Goal: Check status

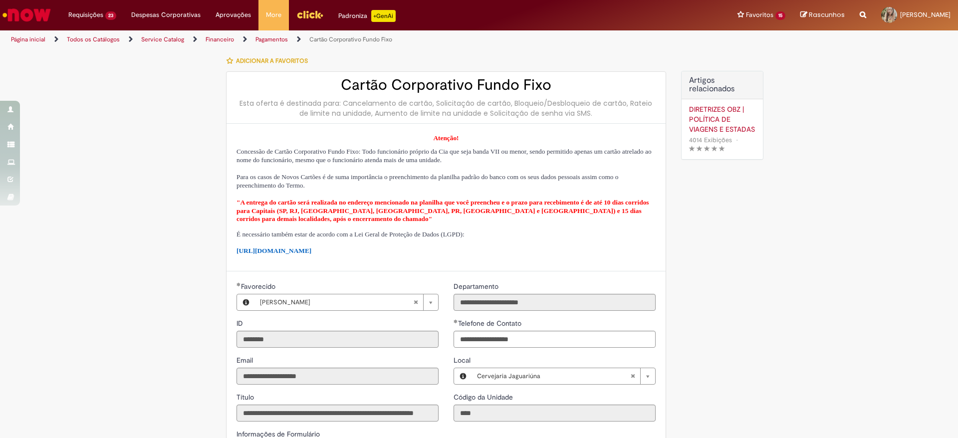
select select "*"
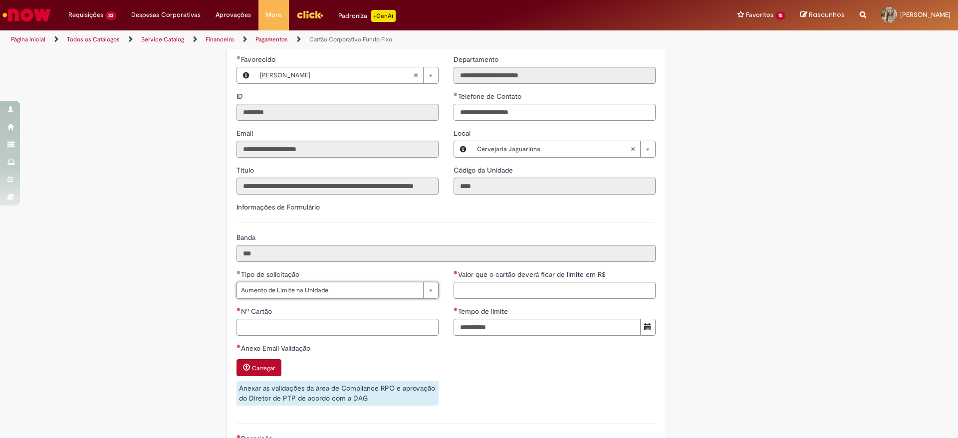
scroll to position [41, 0]
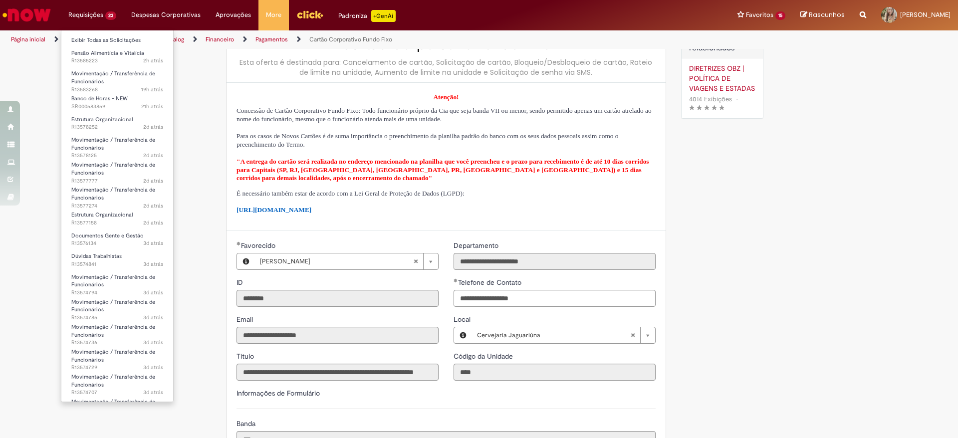
click at [90, 47] on li "Pensão Alimentícia e Vitalícia 2h atrás 2 horas atrás R13585223" at bounding box center [117, 56] width 112 height 20
click at [91, 43] on link "Exibir Todas as Solicitações" at bounding box center [117, 40] width 112 height 11
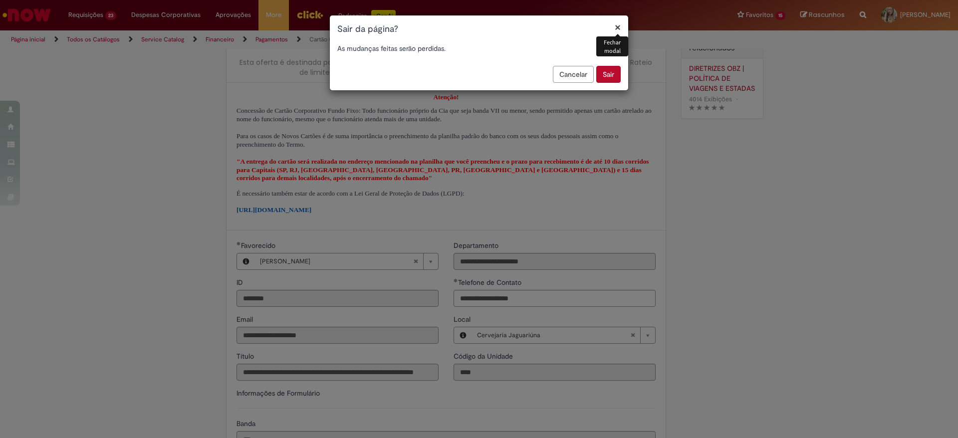
click at [612, 73] on button "Sair" at bounding box center [608, 74] width 24 height 17
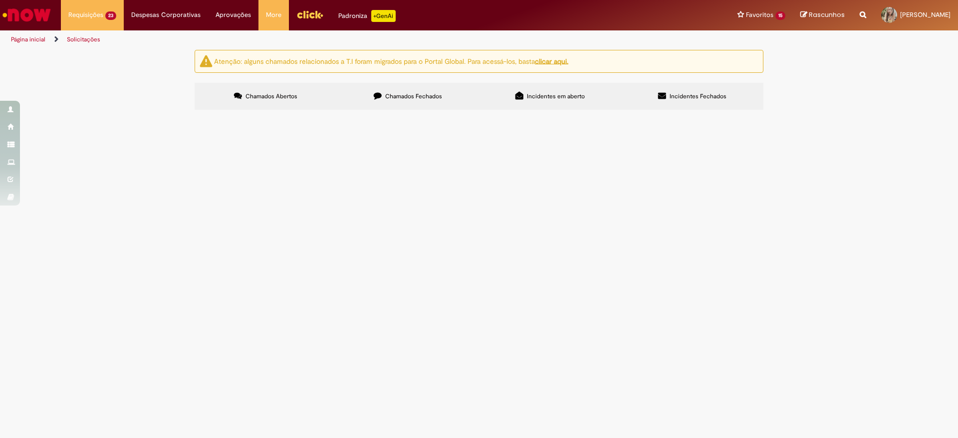
scroll to position [449, 0]
click at [0, 0] on span "Pendente Usuário" at bounding box center [0, 0] width 0 height 0
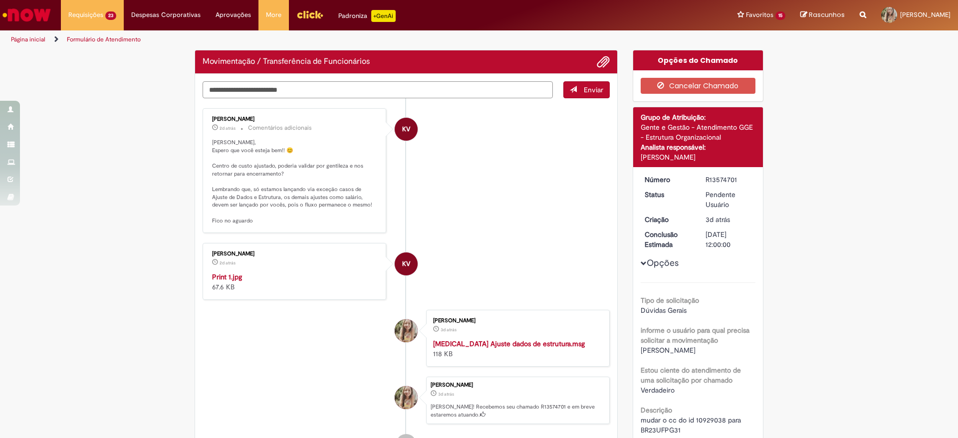
click at [359, 93] on div "Verificar Código de Barras Movimentação / Transferência de Funcionários Enviar …" at bounding box center [406, 269] width 438 height 438
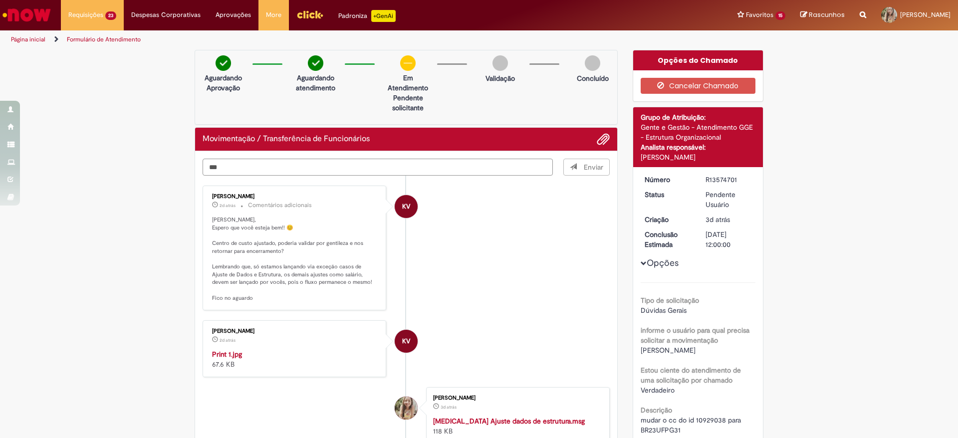
type textarea "***"
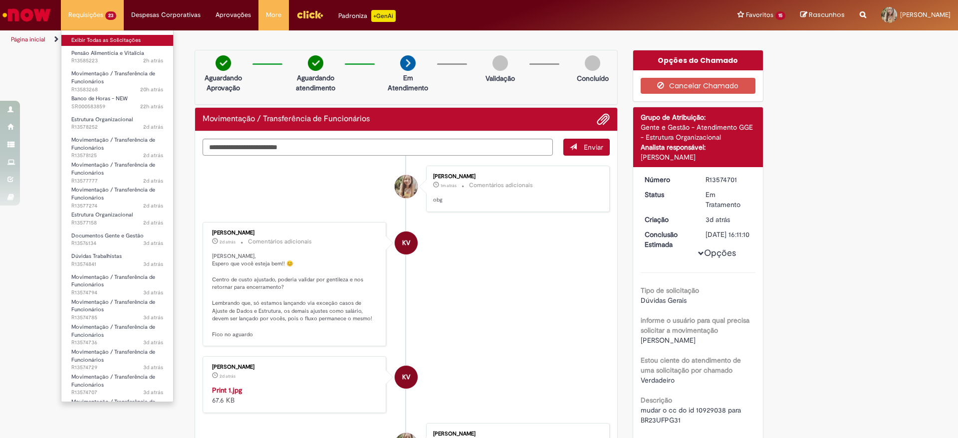
click at [99, 39] on link "Exibir Todas as Solicitações" at bounding box center [117, 40] width 112 height 11
